Goal: Contribute content: Contribute content

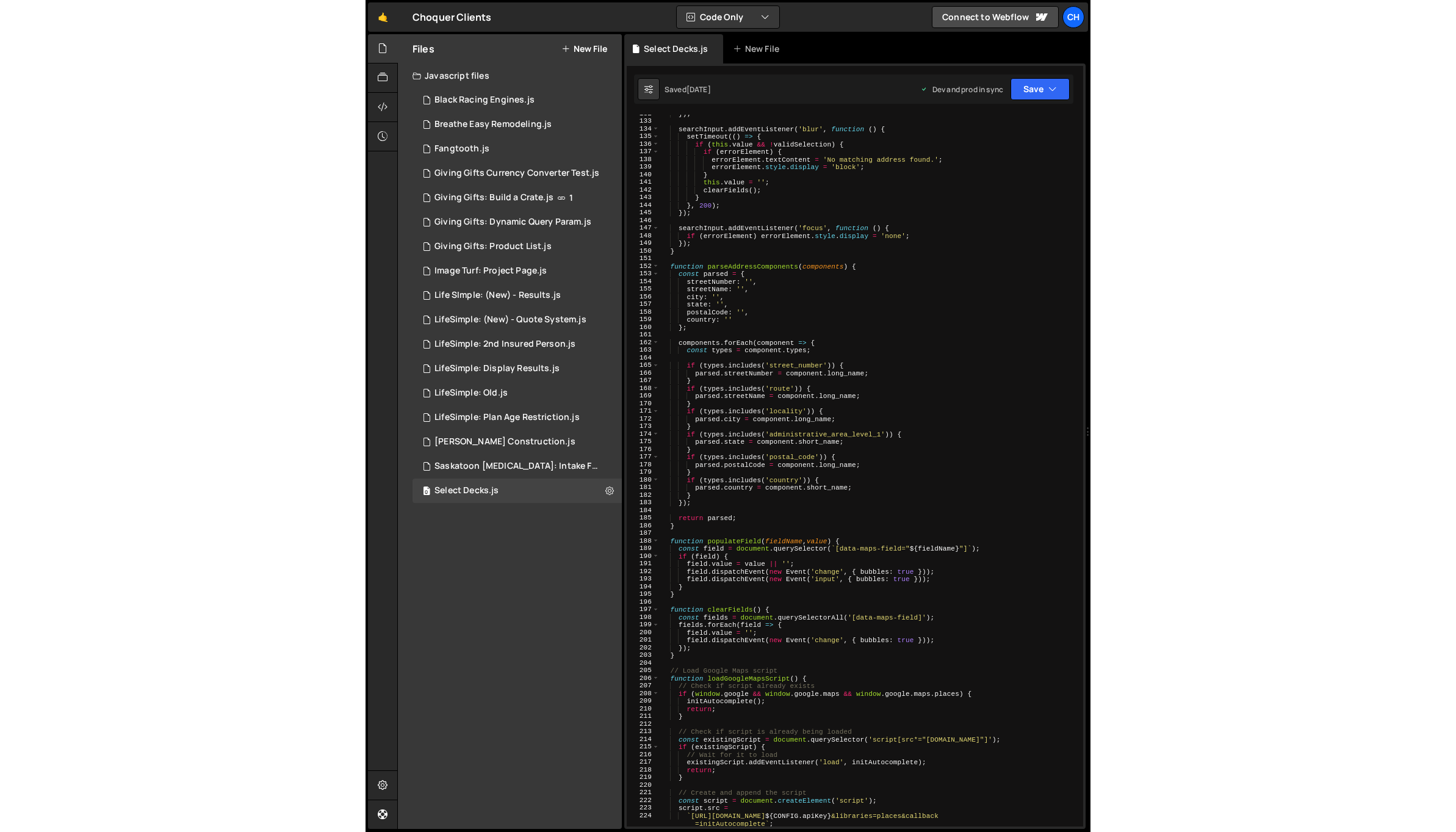
scroll to position [1004, 0]
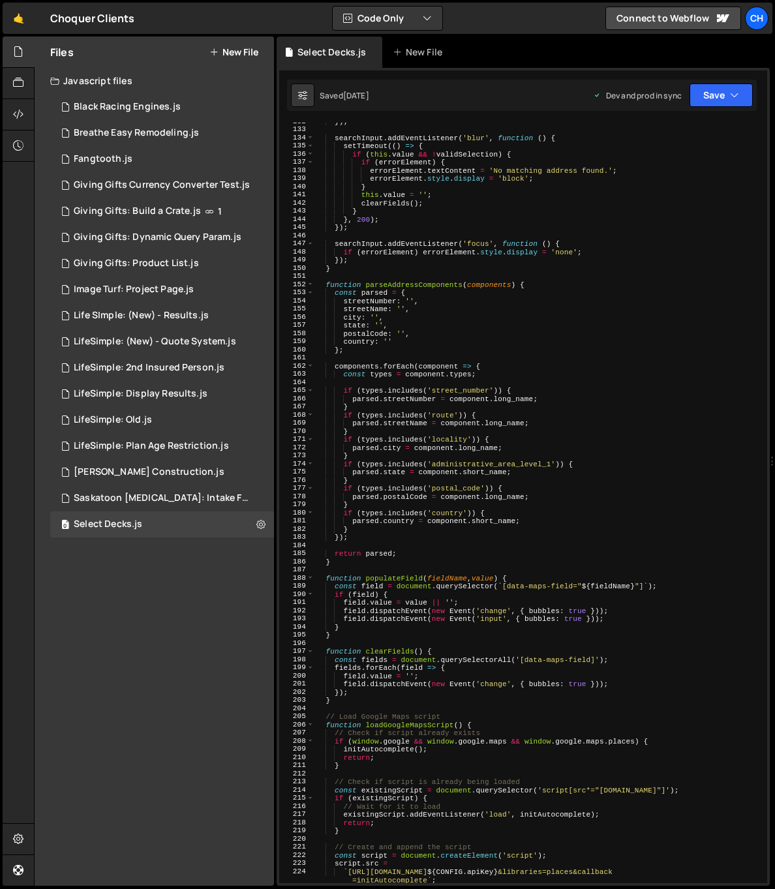
click at [249, 47] on button "New File" at bounding box center [233, 52] width 49 height 10
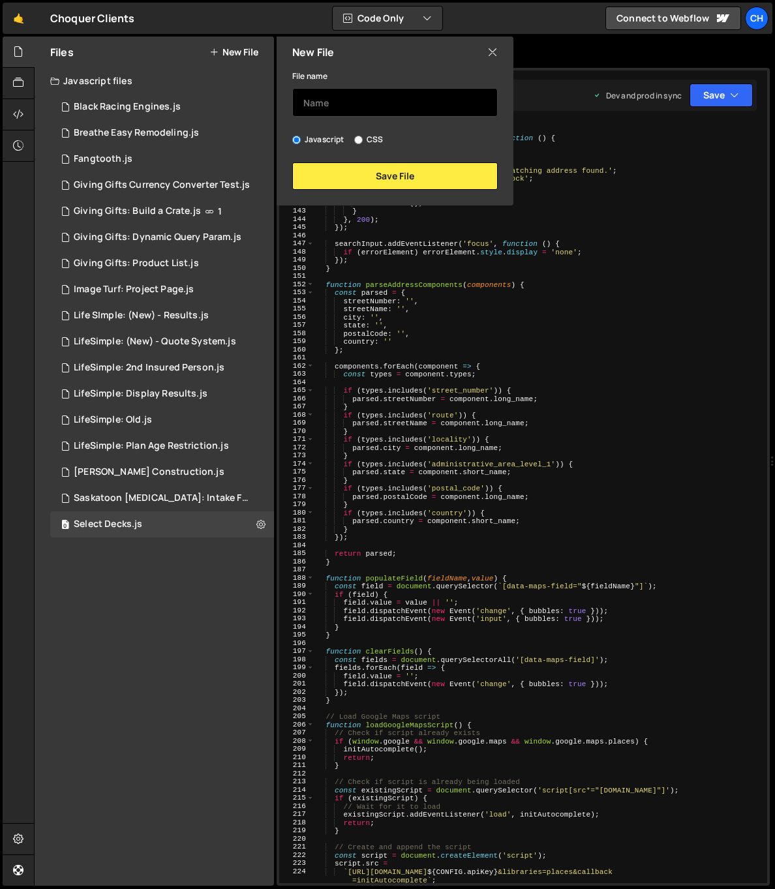
click at [317, 101] on input "text" at bounding box center [394, 102] width 205 height 29
type input "Portfolia"
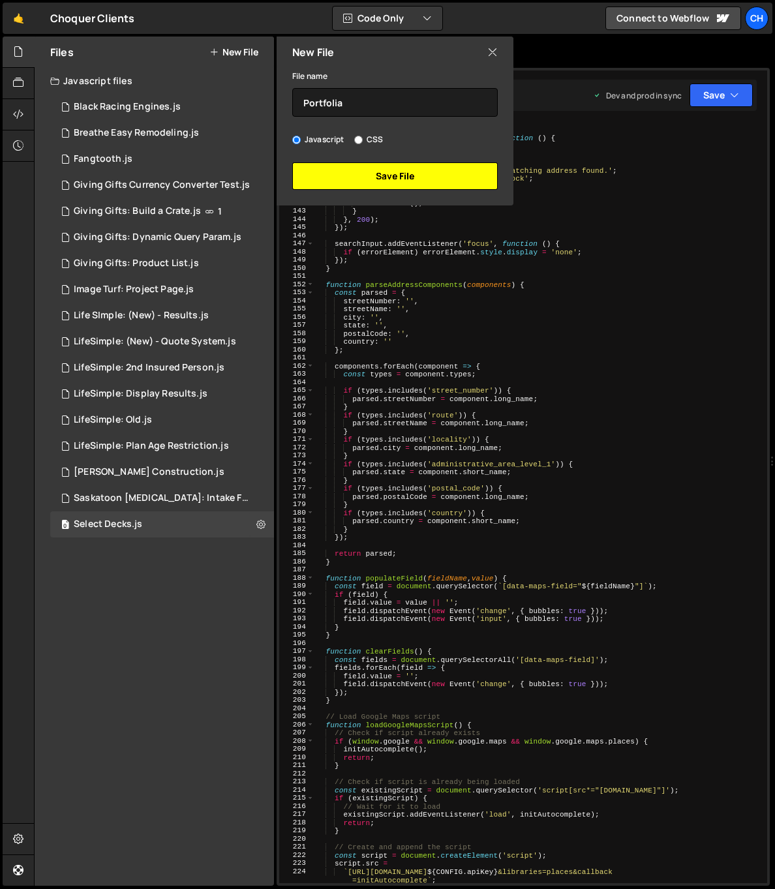
click at [413, 168] on button "Save File" at bounding box center [394, 175] width 205 height 27
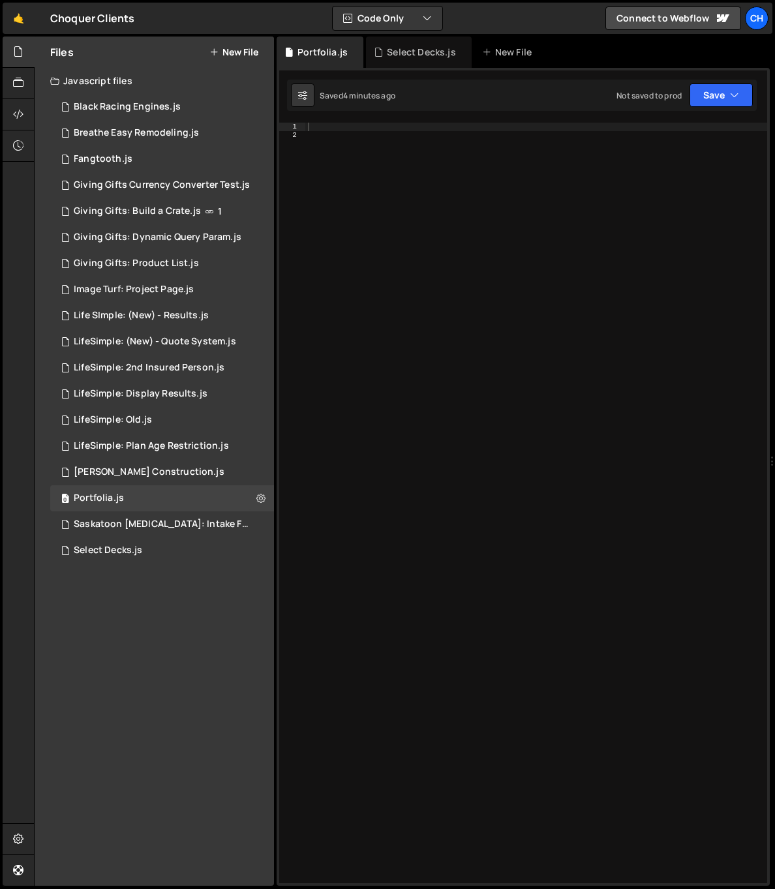
click at [348, 342] on div at bounding box center [536, 511] width 462 height 777
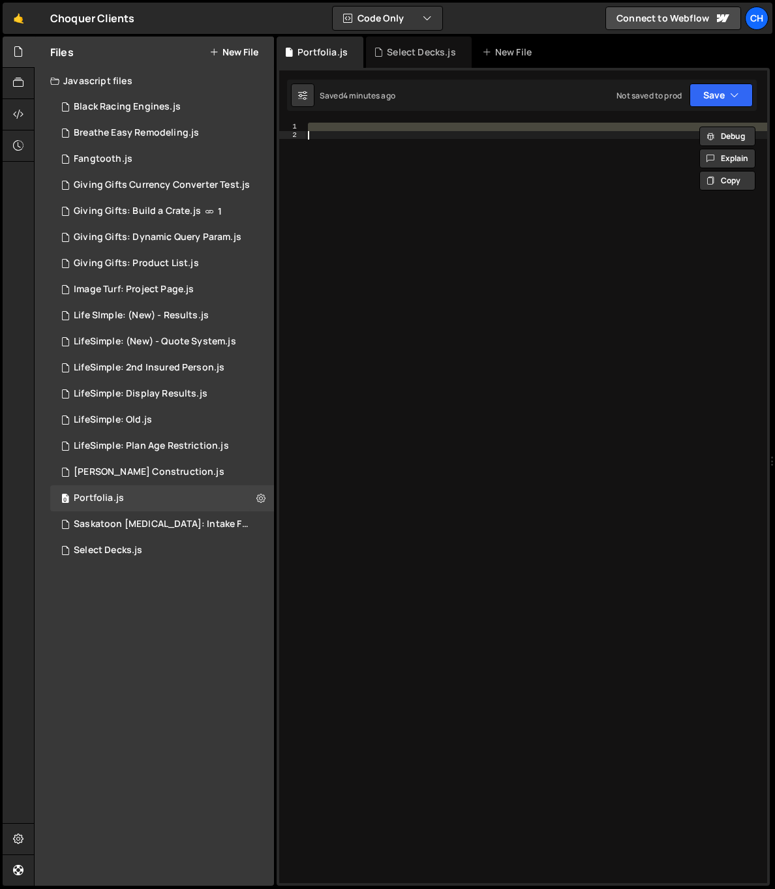
paste textarea "</script>"
type textarea "</script>"
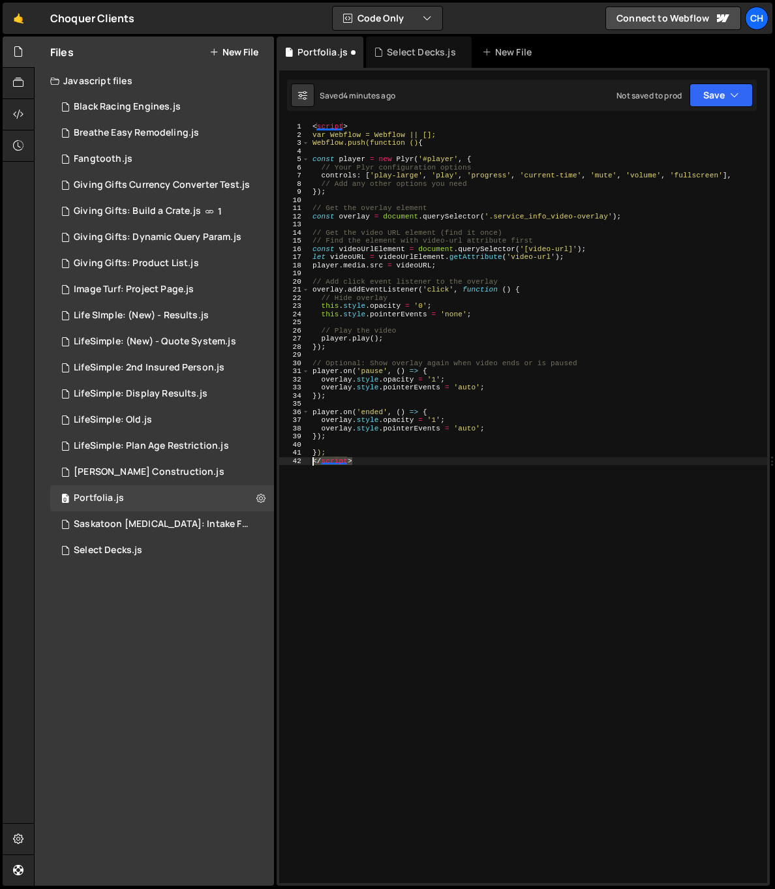
drag, startPoint x: 366, startPoint y: 462, endPoint x: 278, endPoint y: 457, distance: 87.5
click at [279, 457] on div "</script> 1 2 3 4 5 6 7 8 9 10 11 12 13 14 15 16 17 18 19 20 21 22 23 24 25 26 …" at bounding box center [523, 503] width 488 height 760
drag, startPoint x: 365, startPoint y: 122, endPoint x: 286, endPoint y: 121, distance: 78.9
click at [286, 121] on div "132 133 134 135 136 137 138 139 140 141 142 143 144 145 146 147 148 149 150 151…" at bounding box center [523, 477] width 493 height 818
type textarea "<script>"
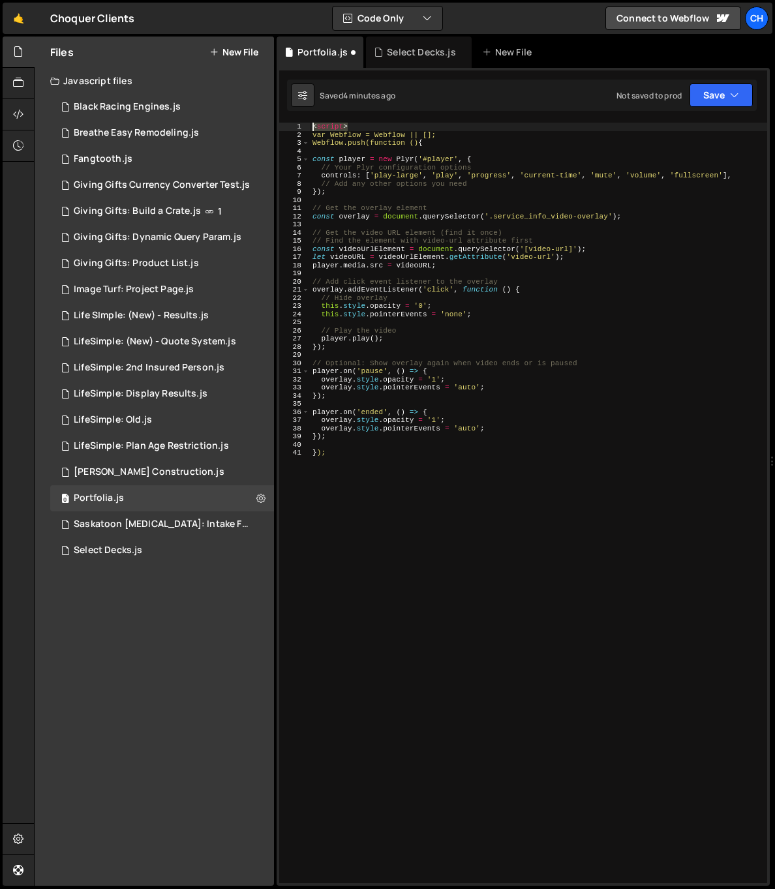
drag, startPoint x: 356, startPoint y: 124, endPoint x: 303, endPoint y: 128, distance: 53.7
click at [303, 128] on div "<script> 1 2 3 4 5 6 7 8 9 10 11 12 13 14 15 16 17 18 19 20 21 22 23 24 25 26 2…" at bounding box center [523, 503] width 488 height 760
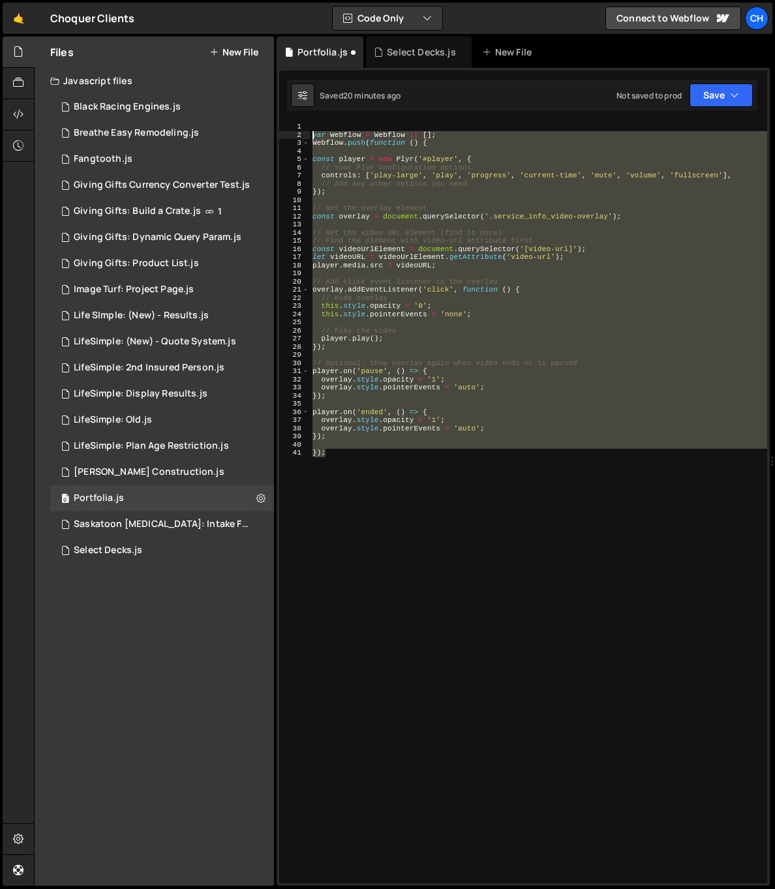
drag, startPoint x: 353, startPoint y: 460, endPoint x: 276, endPoint y: 133, distance: 335.8
click at [276, 133] on div "Files New File Javascript files 0 Black Racing Engines.js 0 0 Breathe Easy Remo…" at bounding box center [404, 462] width 741 height 850
click at [417, 420] on div "var Webflow = Webflow || [ ] ; Webflow . push ( function ( ) { const player = n…" at bounding box center [538, 503] width 457 height 760
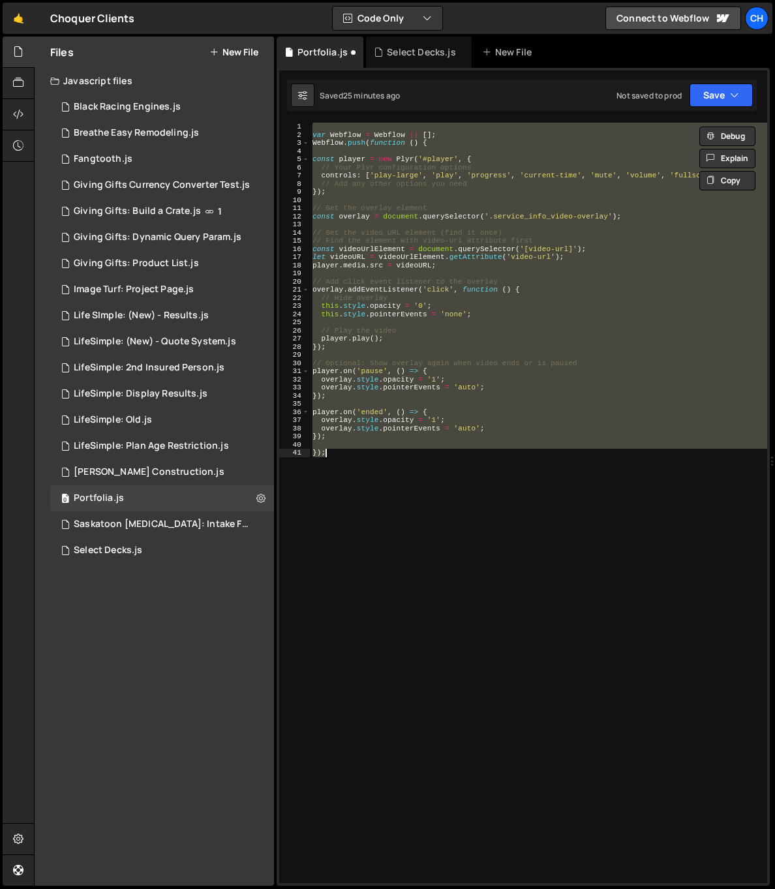
paste textarea
type textarea "});"
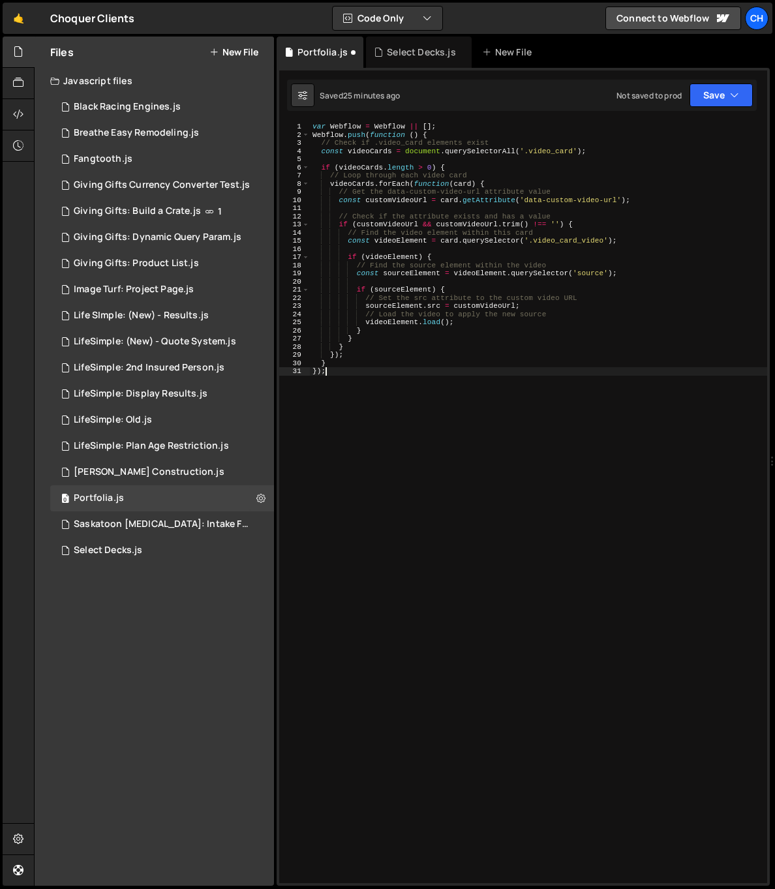
click at [397, 412] on div "var Webflow = Webflow || [ ] ; Webflow . push ( function ( ) { // Check if .vid…" at bounding box center [538, 511] width 457 height 777
click at [262, 501] on icon at bounding box center [260, 498] width 9 height 12
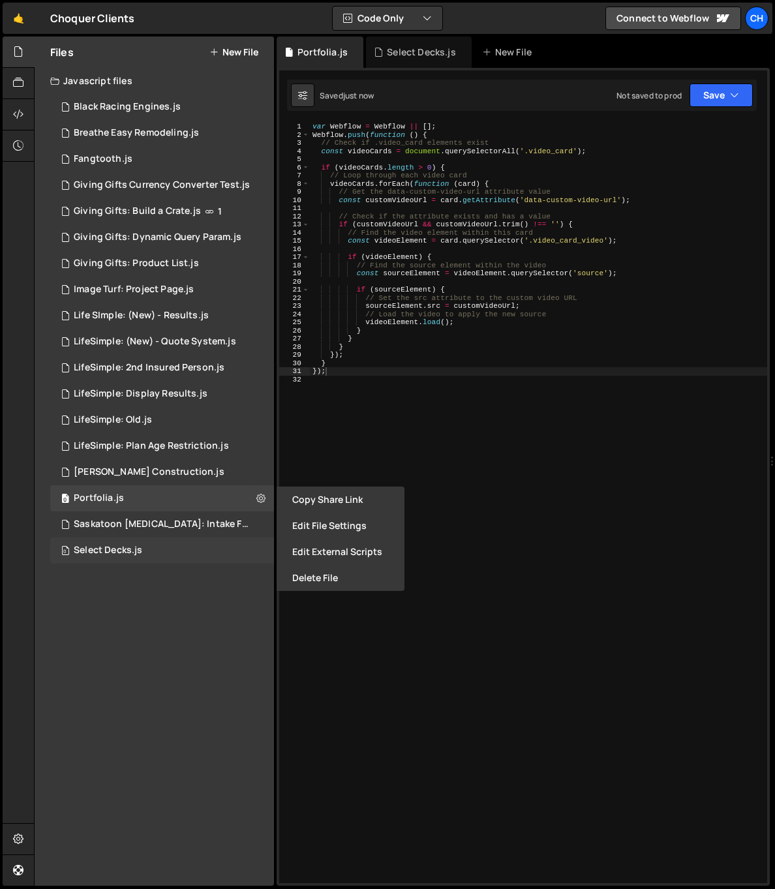
click at [167, 560] on div "0 Select Decks.js 0" at bounding box center [162, 550] width 224 height 26
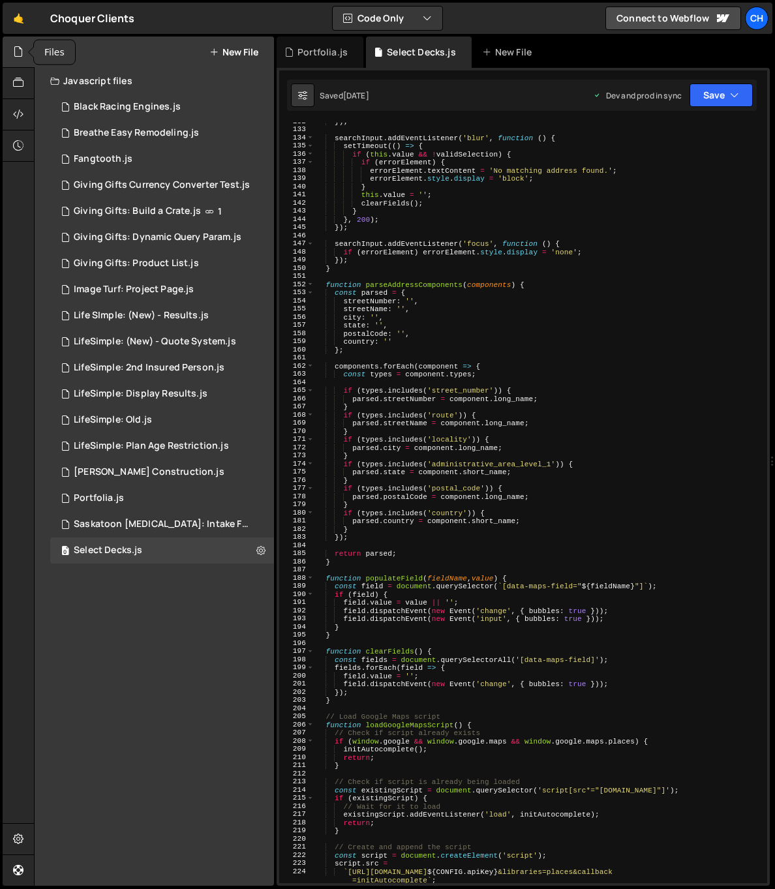
click at [20, 52] on icon at bounding box center [18, 51] width 10 height 14
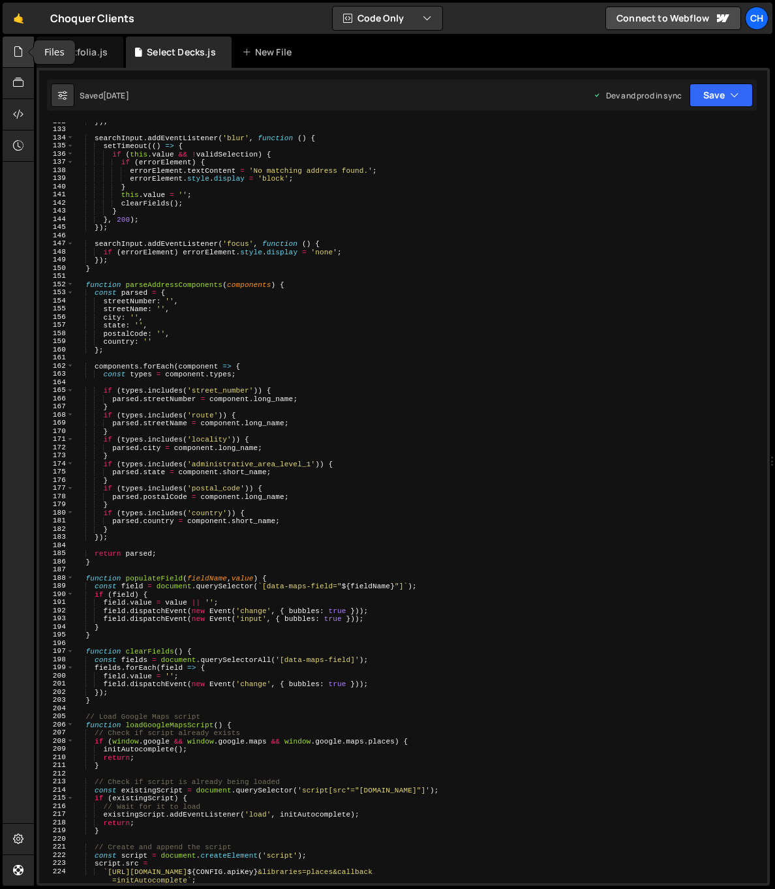
click at [20, 52] on icon at bounding box center [18, 51] width 10 height 14
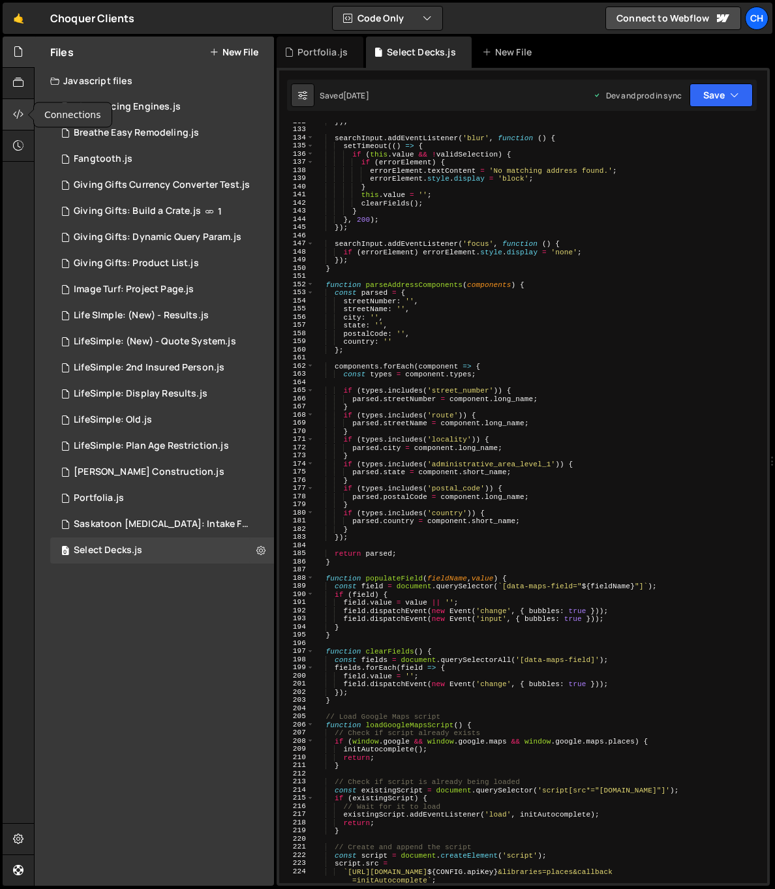
click at [18, 115] on icon at bounding box center [18, 114] width 10 height 14
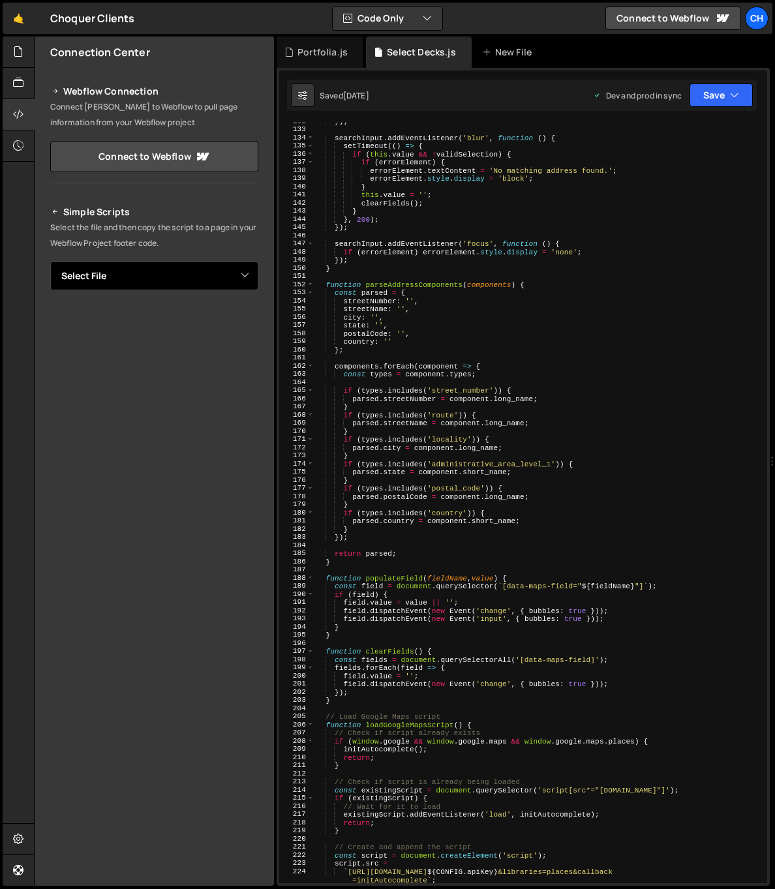
click at [154, 265] on select "Select File Black Racing Engines.js Breathe Easy Remodeling.js Fangtooth.js Giv…" at bounding box center [154, 276] width 208 height 29
select select "46480"
click at [50, 262] on select "Select File Black Racing Engines.js Breathe Easy Remodeling.js Fangtooth.js Giv…" at bounding box center [154, 276] width 208 height 29
click at [226, 325] on icon "Button group with nested dropdown" at bounding box center [230, 320] width 8 height 13
click at [299, 56] on div "Portfolia.js" at bounding box center [322, 52] width 50 height 13
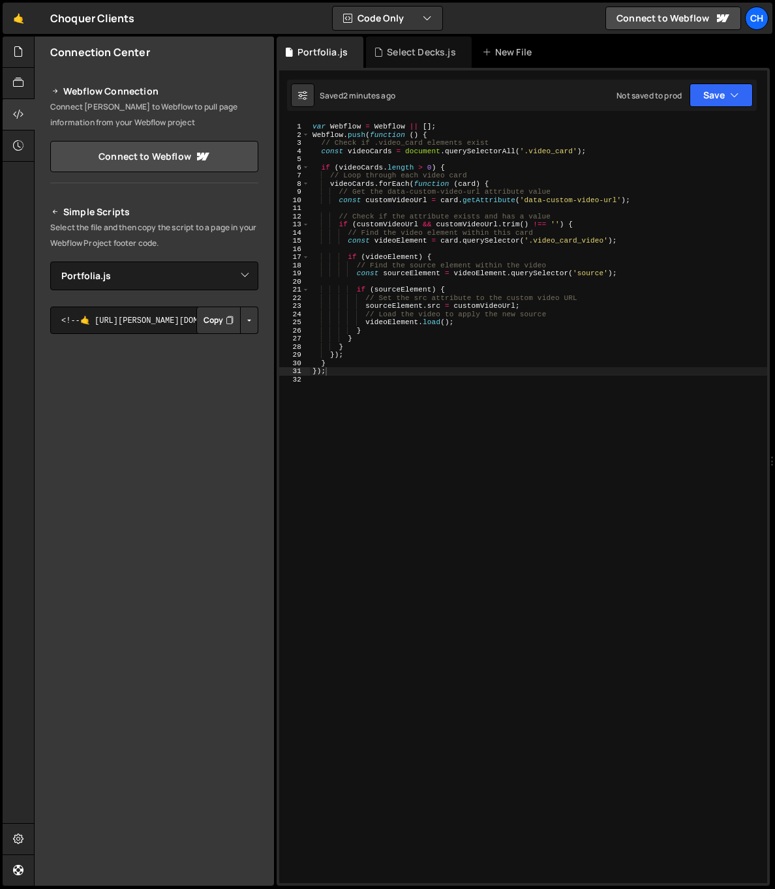
click at [376, 187] on div "var Webflow = Webflow || [ ] ; Webflow . push ( function ( ) { // Check if .vid…" at bounding box center [538, 511] width 457 height 777
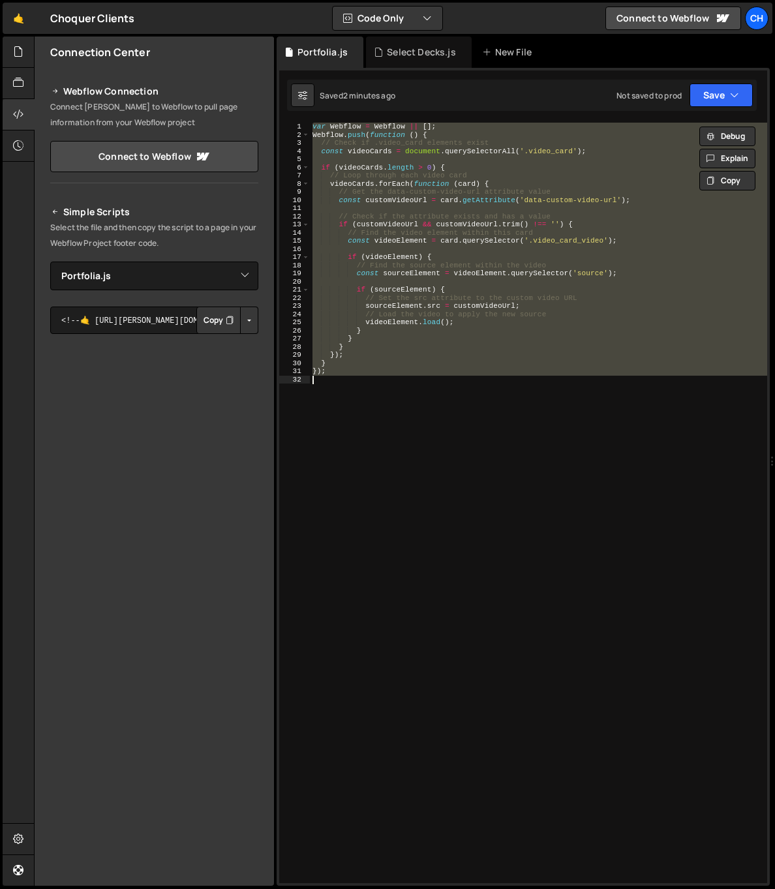
paste textarea
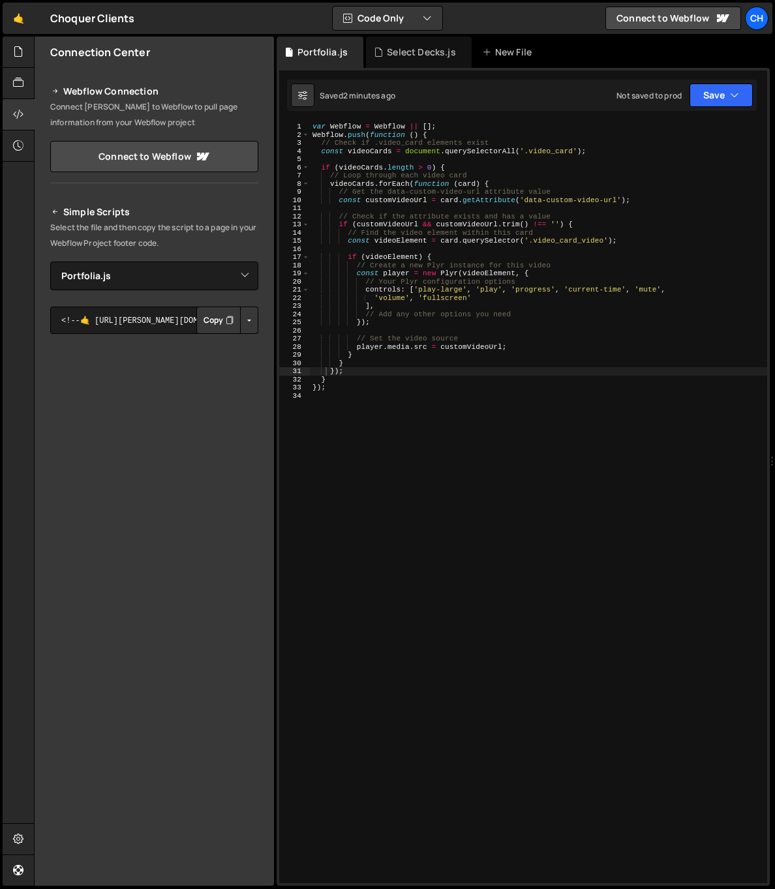
click at [355, 280] on div "var Webflow = Webflow || [ ] ; Webflow . push ( function ( ) { // Check if .vid…" at bounding box center [538, 511] width 457 height 777
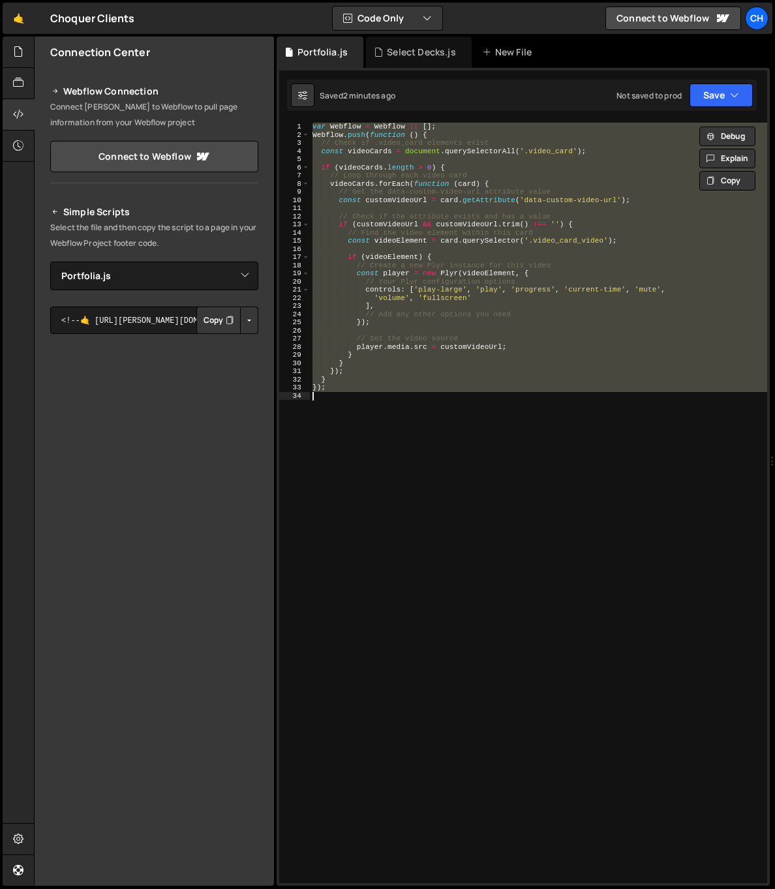
paste textarea
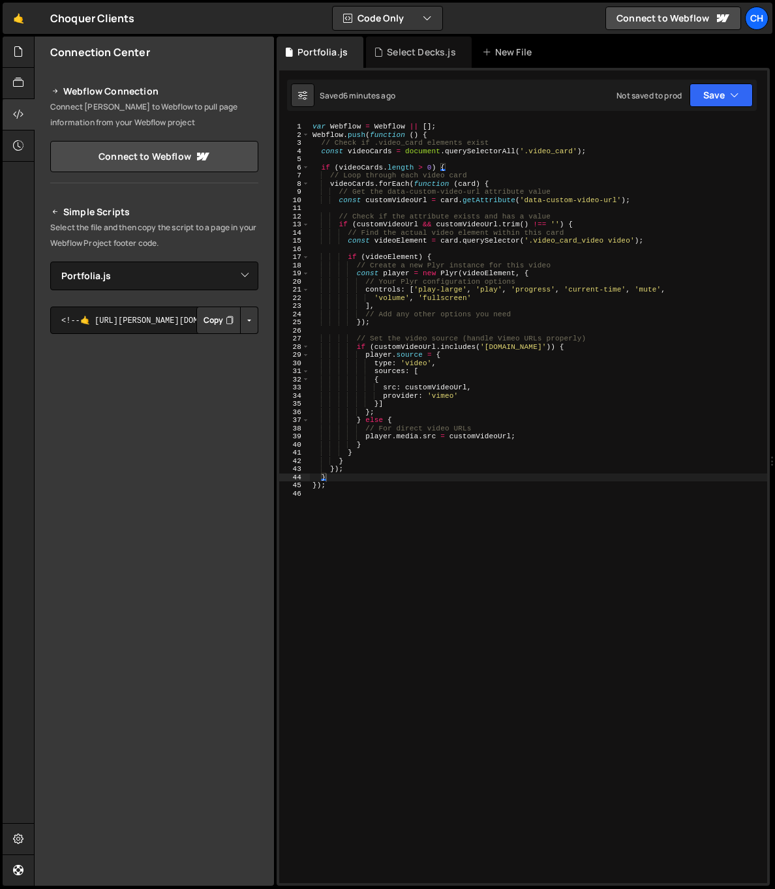
click at [348, 322] on div "var Webflow = Webflow || [ ] ; Webflow . push ( function ( ) { // Check if .vid…" at bounding box center [538, 511] width 457 height 777
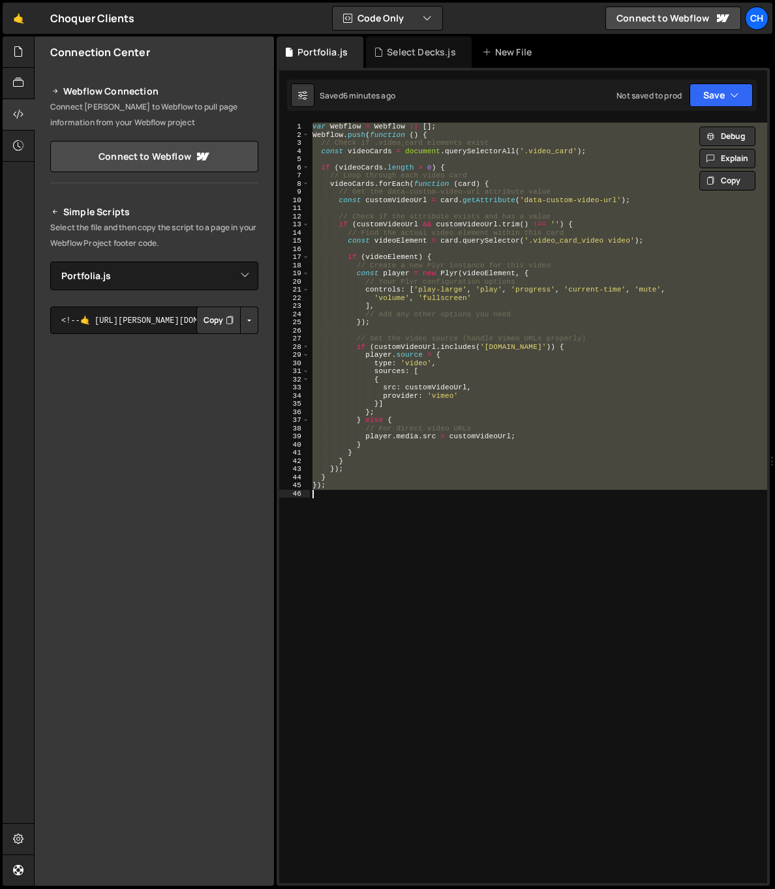
paste textarea
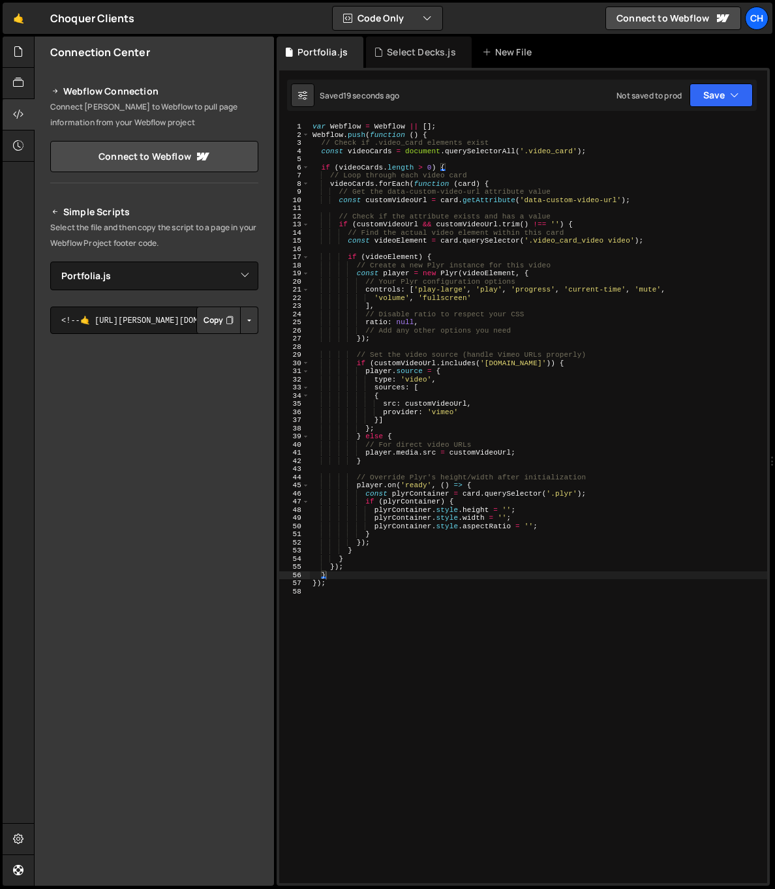
click at [346, 498] on div "var Webflow = Webflow || [ ] ; Webflow . push ( function ( ) { // Check if .vid…" at bounding box center [538, 511] width 457 height 777
click at [410, 499] on div "var Webflow = Webflow || [ ] ; Webflow . push ( function ( ) { // Check if .vid…" at bounding box center [538, 511] width 457 height 777
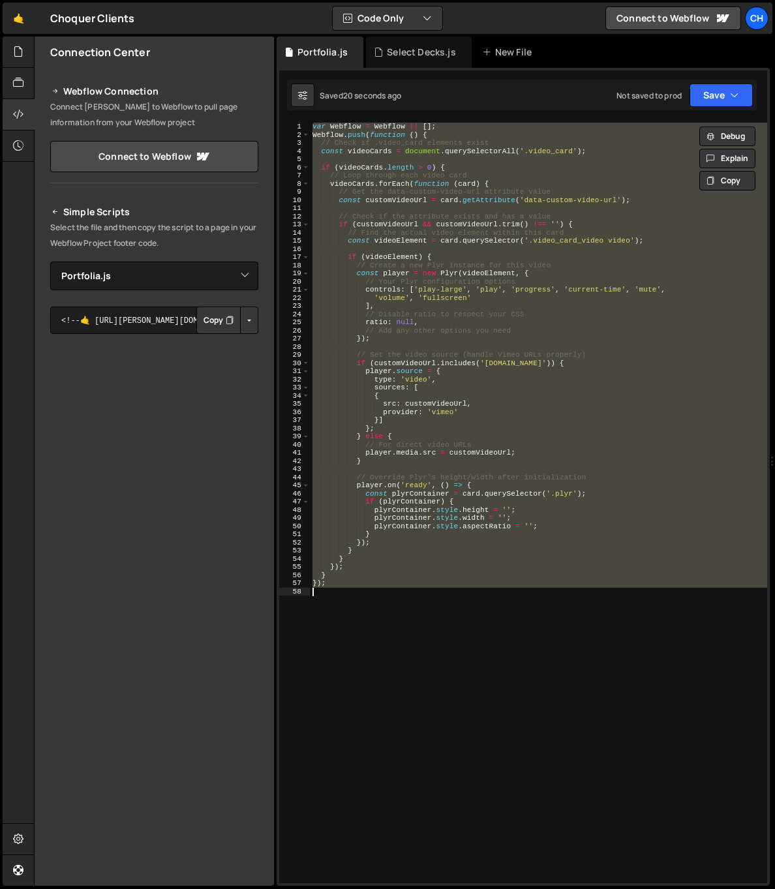
paste textarea
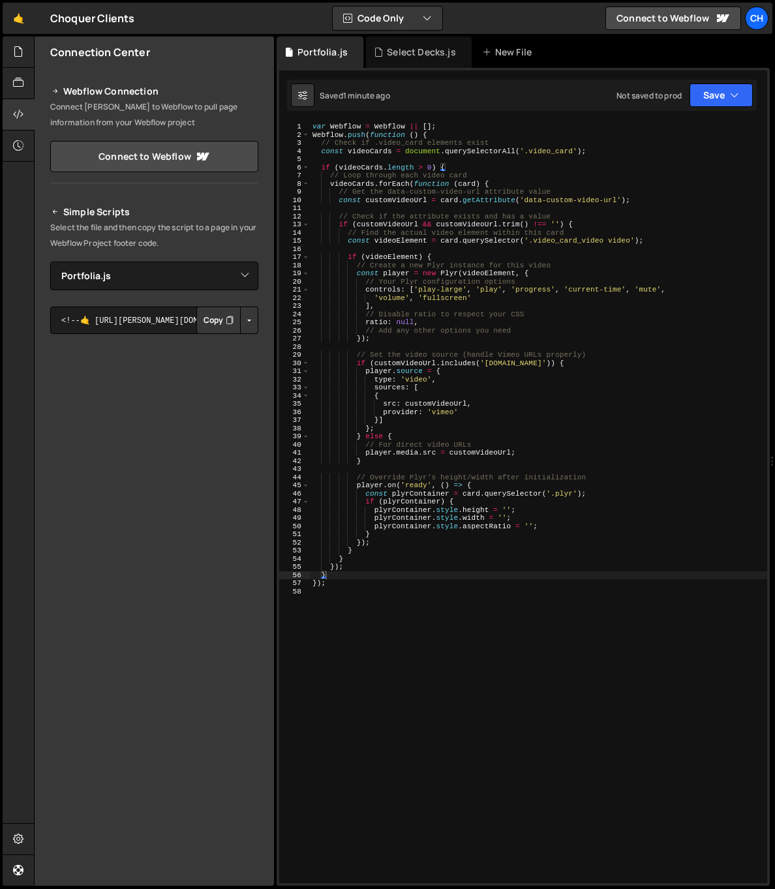
click at [445, 322] on div "var Webflow = Webflow || [ ] ; Webflow . push ( function ( ) { // Check if .vid…" at bounding box center [538, 511] width 457 height 777
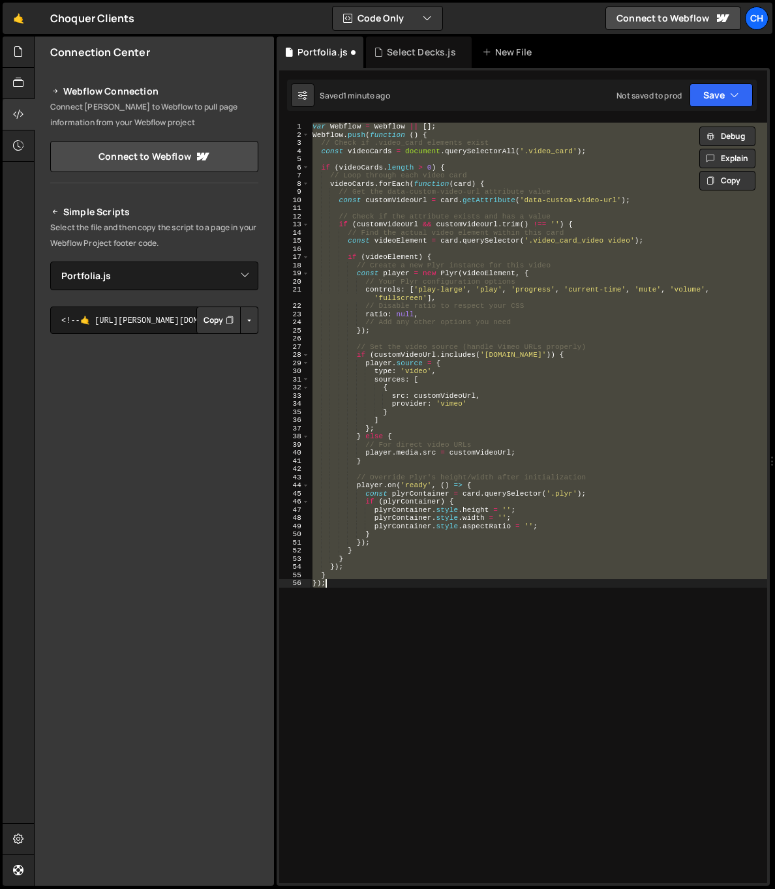
type textarea "});"
